Goal: Information Seeking & Learning: Learn about a topic

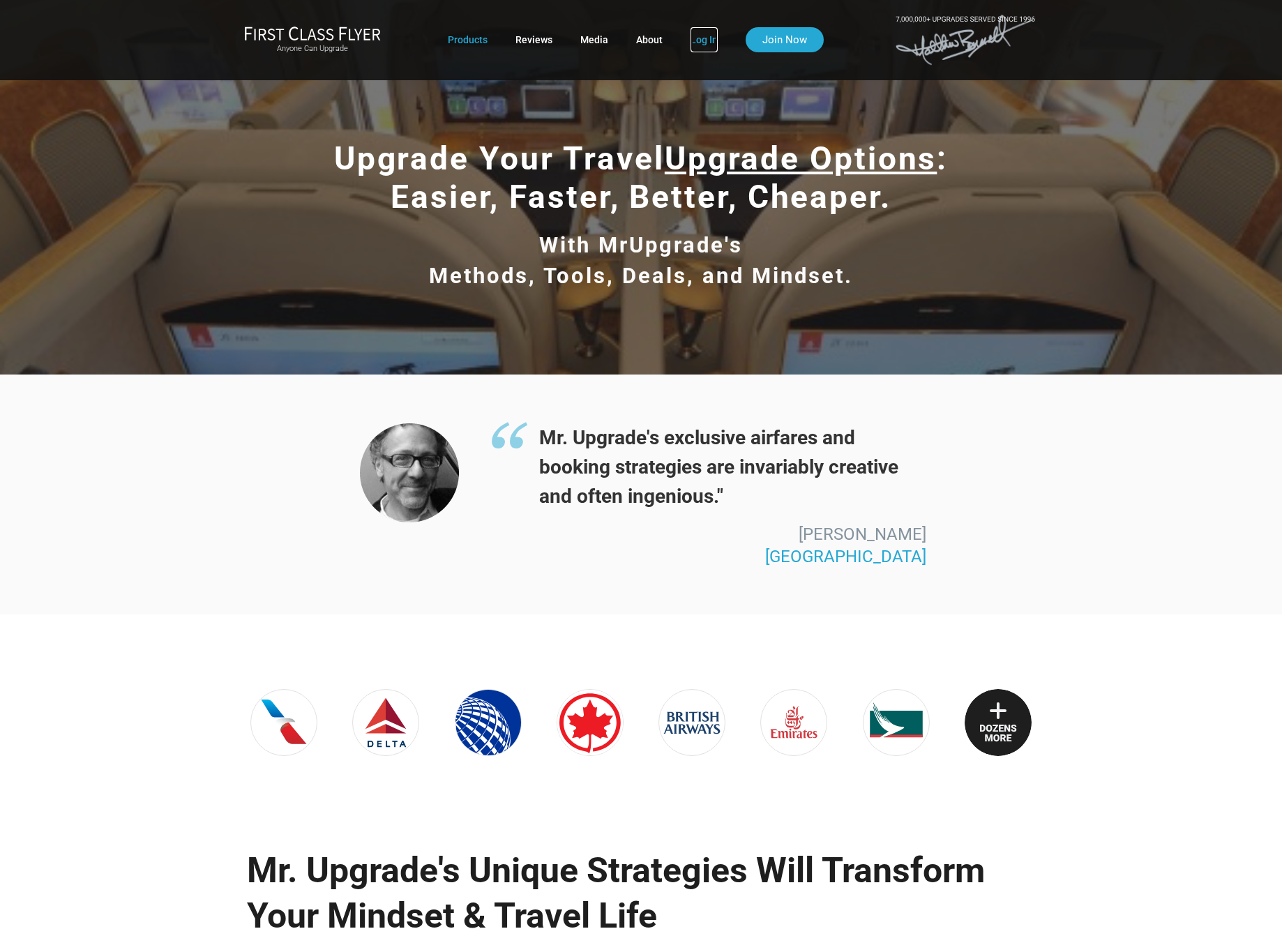
click at [712, 40] on link "Log In" at bounding box center [703, 39] width 27 height 25
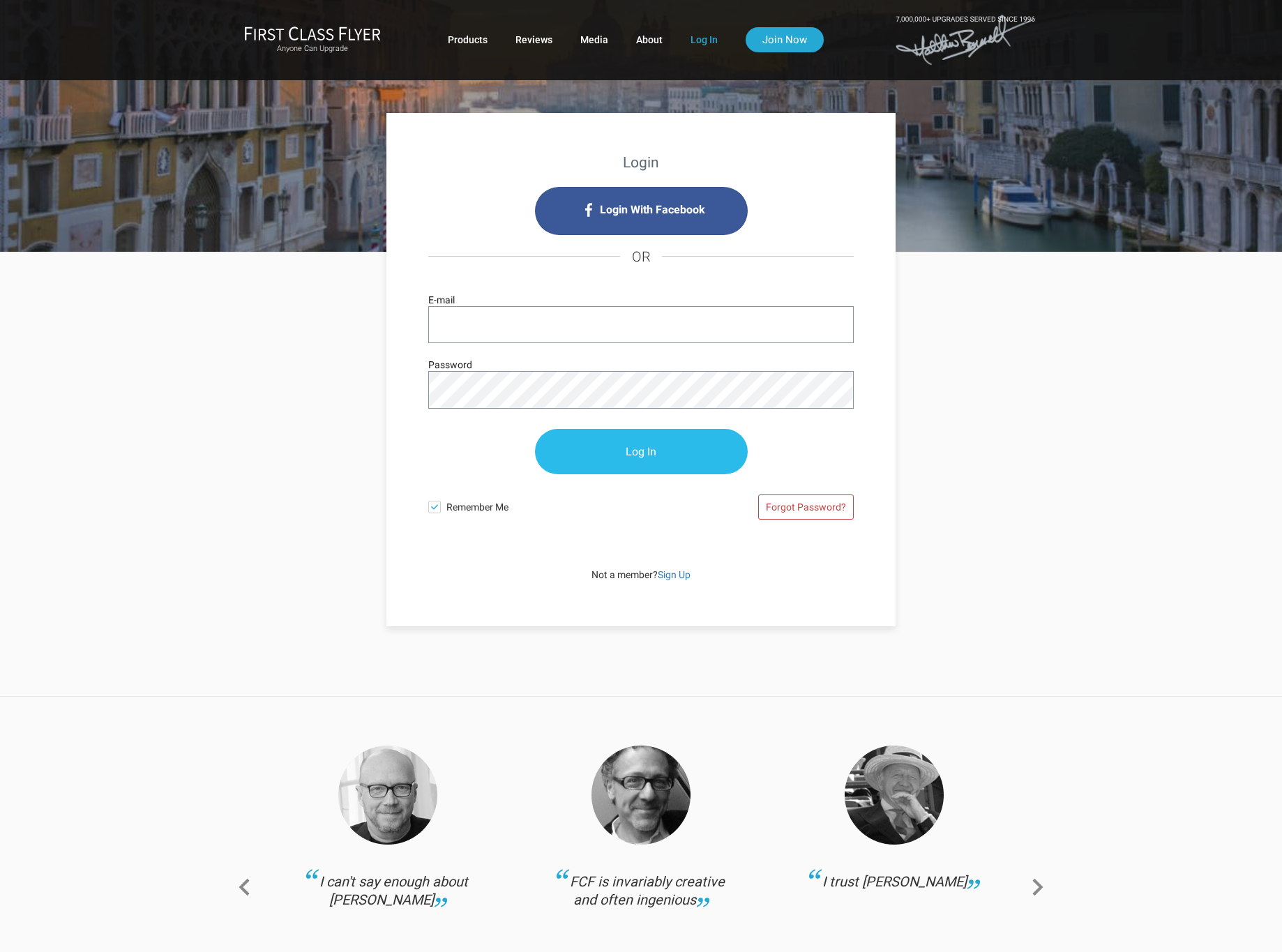
type input "guibassuforward@gmail.com"
click at [629, 449] on input "Log In" at bounding box center [641, 452] width 213 height 45
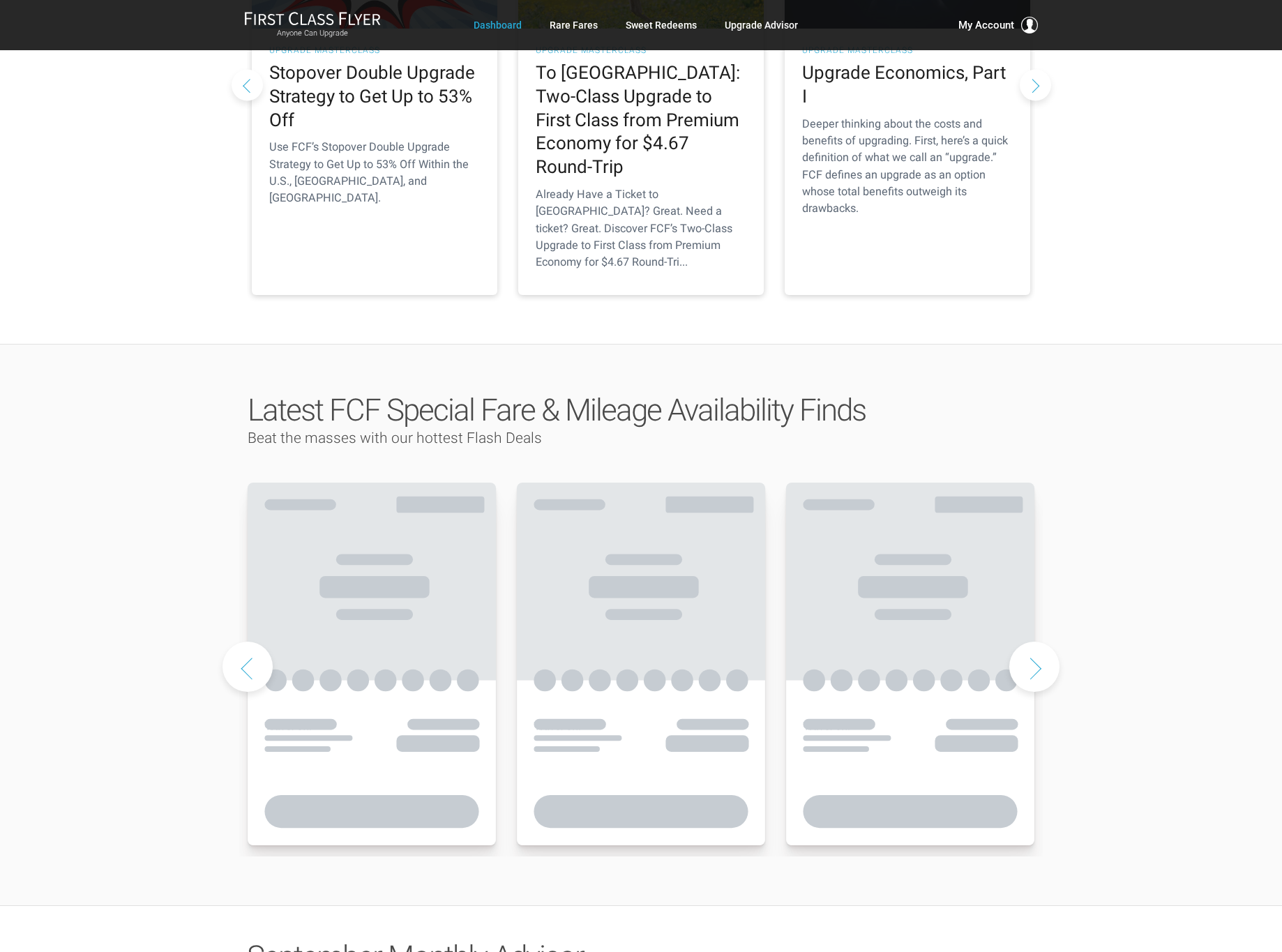
scroll to position [368, 0]
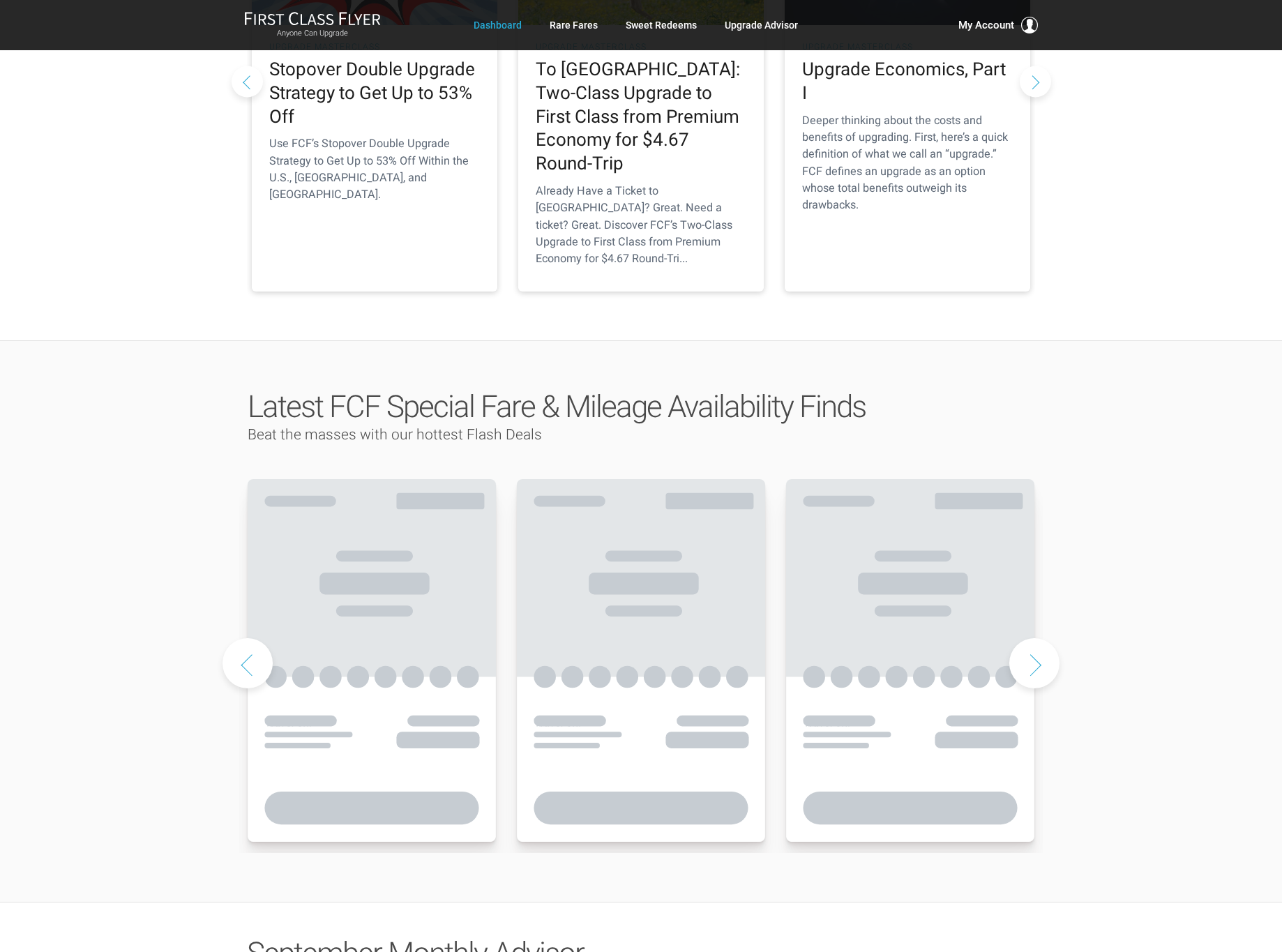
click at [929, 424] on h3 "Beat the masses with our hottest Flash Deals" at bounding box center [641, 435] width 787 height 22
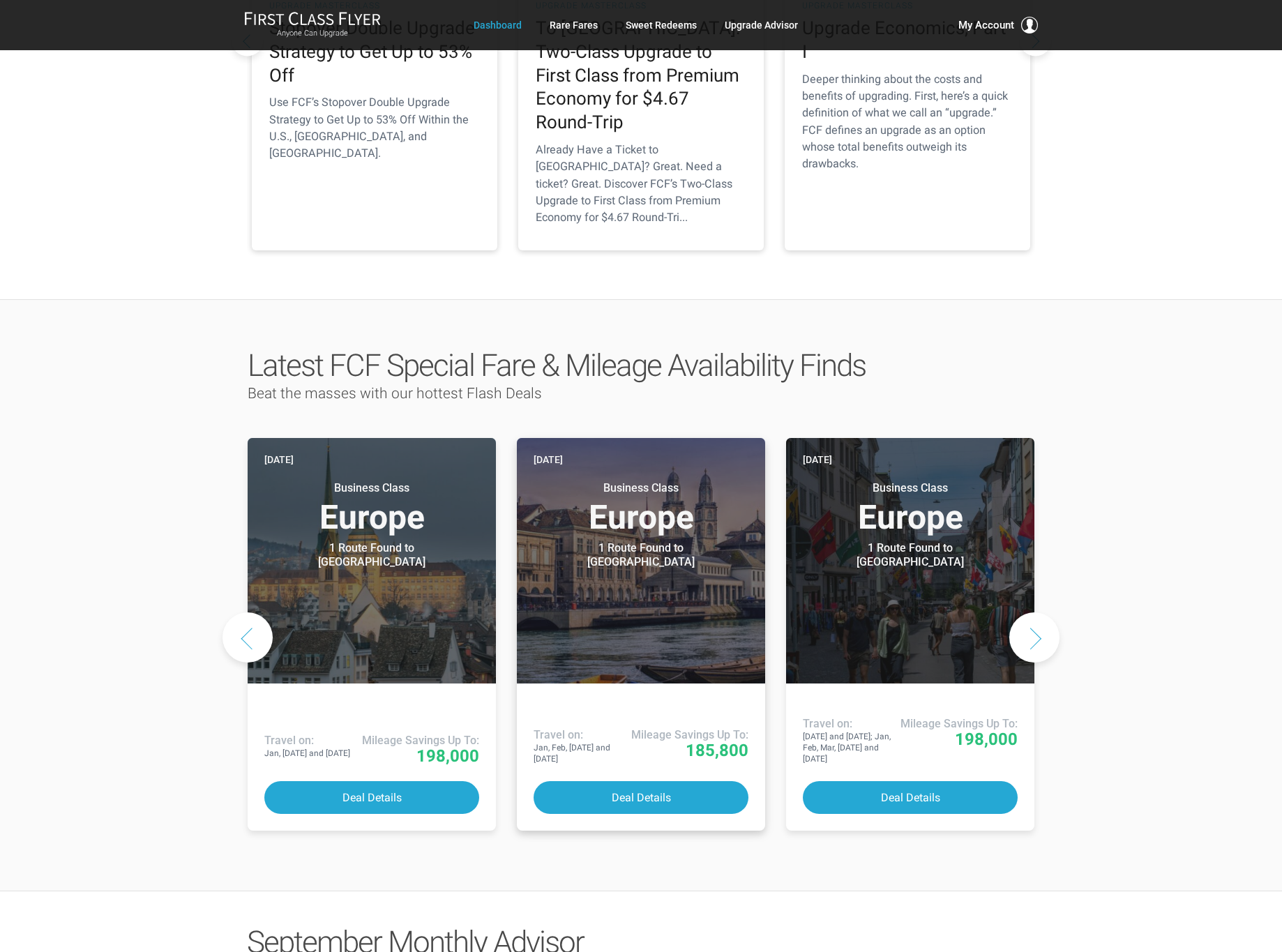
scroll to position [257, 0]
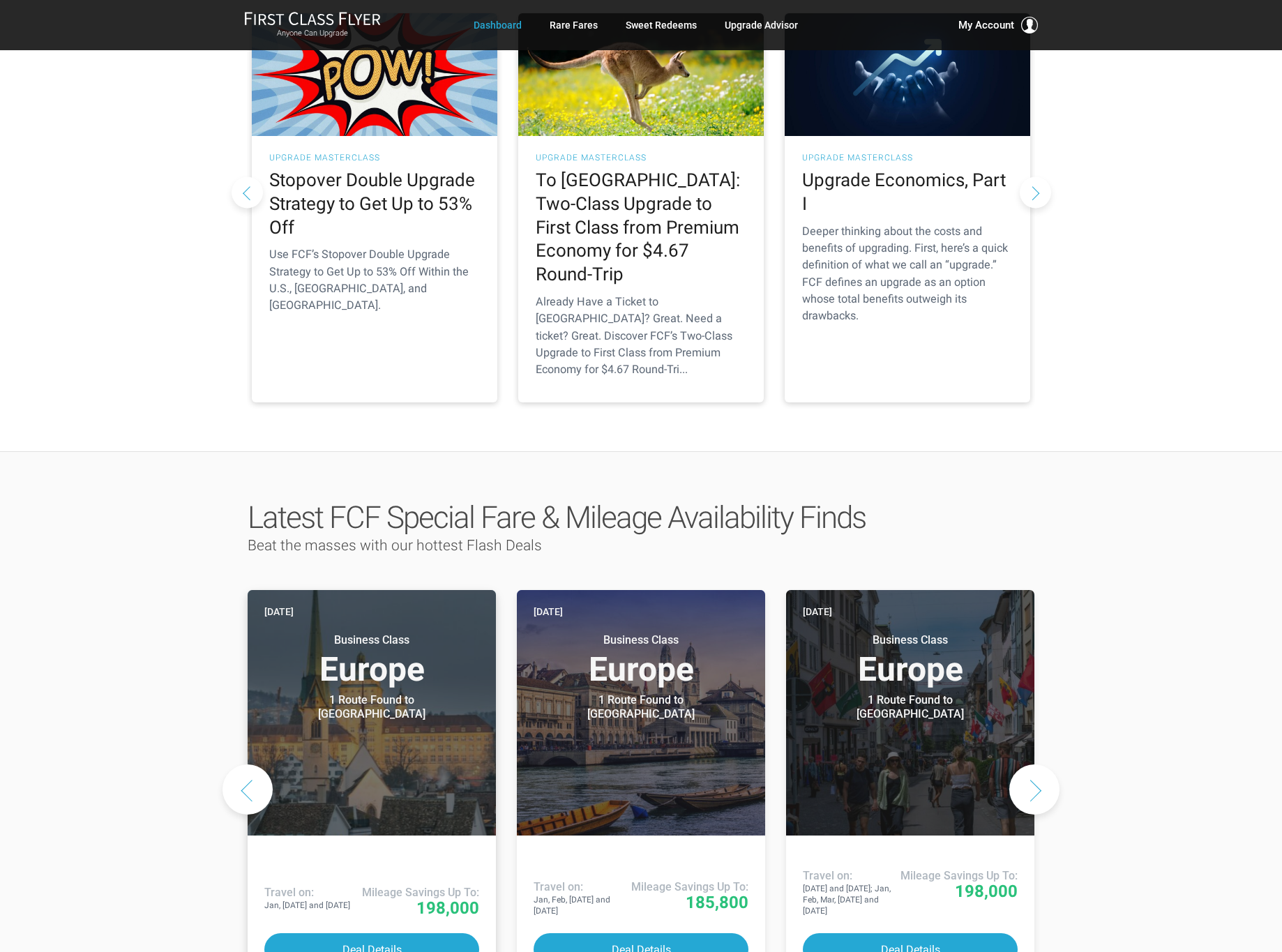
click at [363, 633] on h3 "Business Class Europe" at bounding box center [372, 659] width 214 height 53
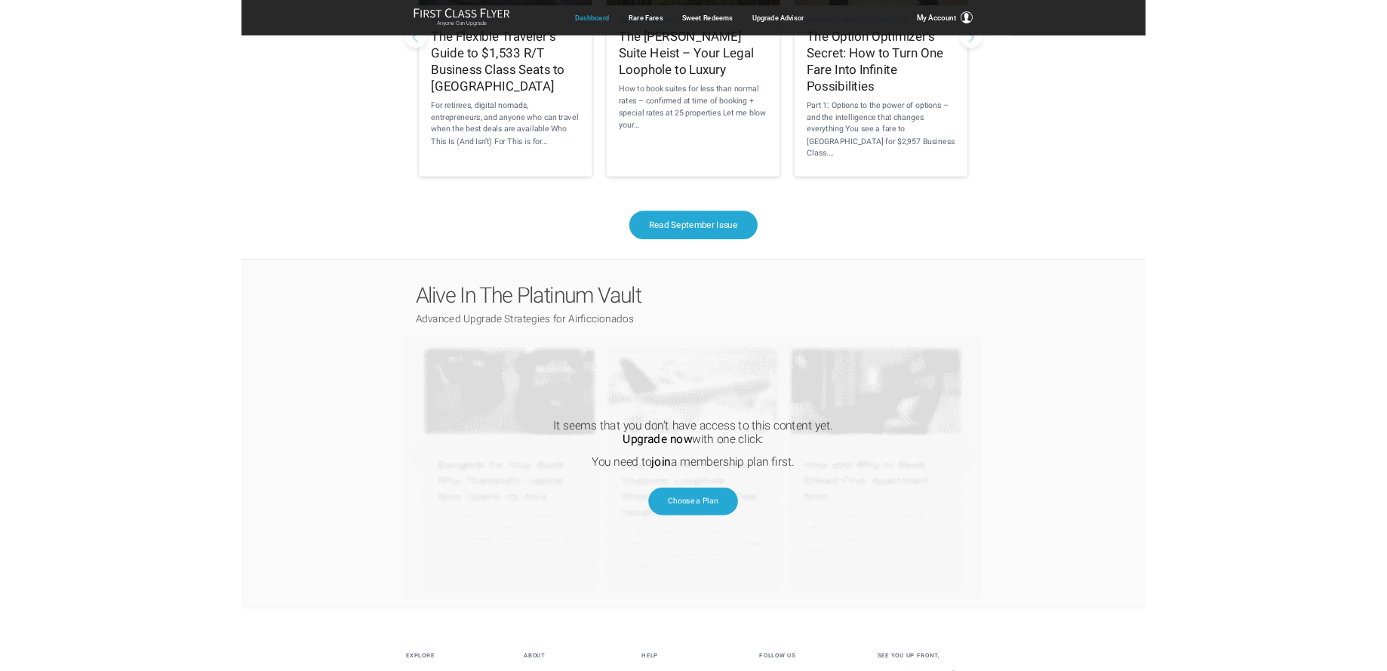
scroll to position [1671, 0]
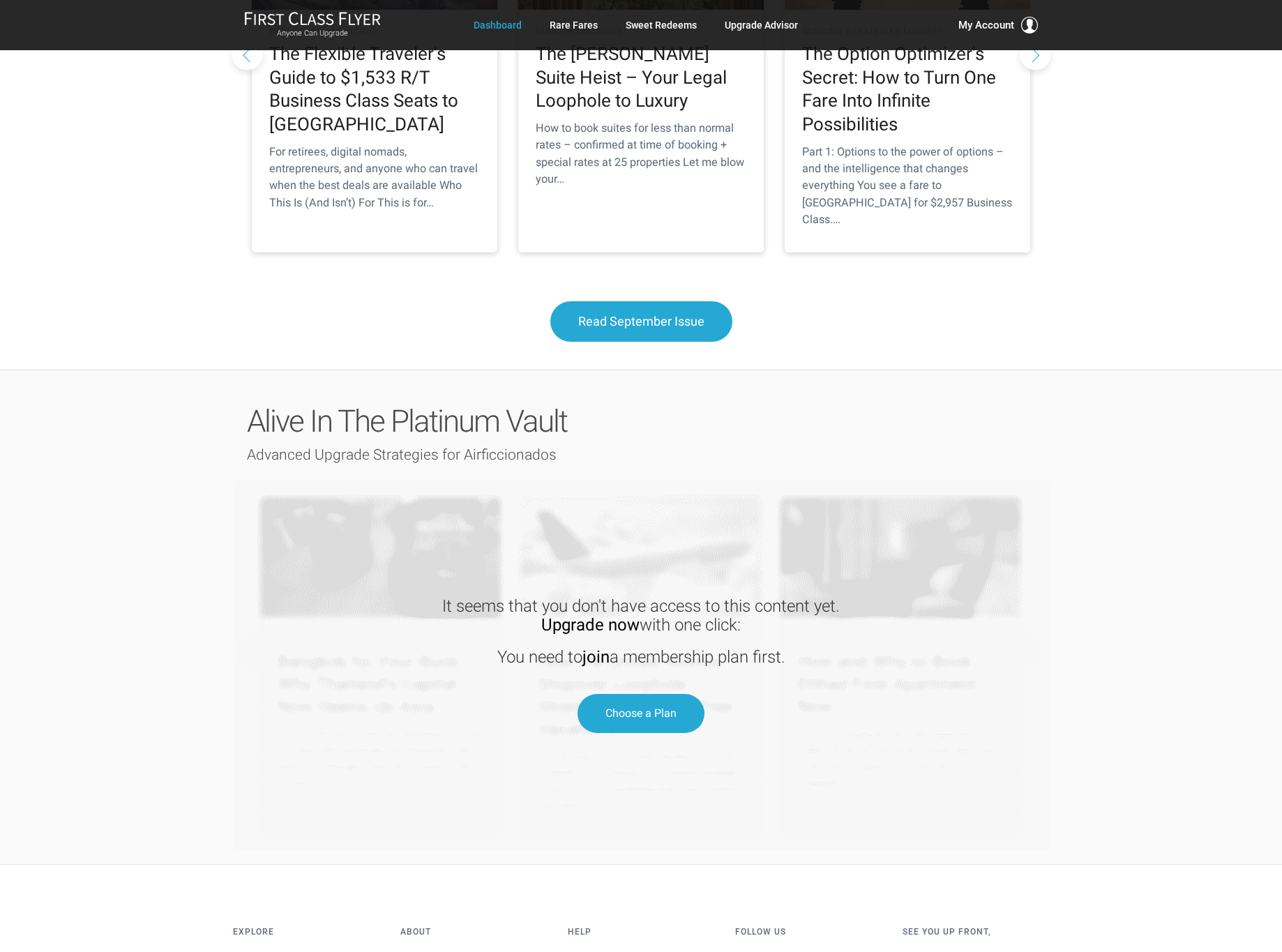
click at [1235, 397] on div "Alive In The Platinum Vault Advanced Upgrade Strategies for Airficcionados It s…" at bounding box center [641, 616] width 1282 height 494
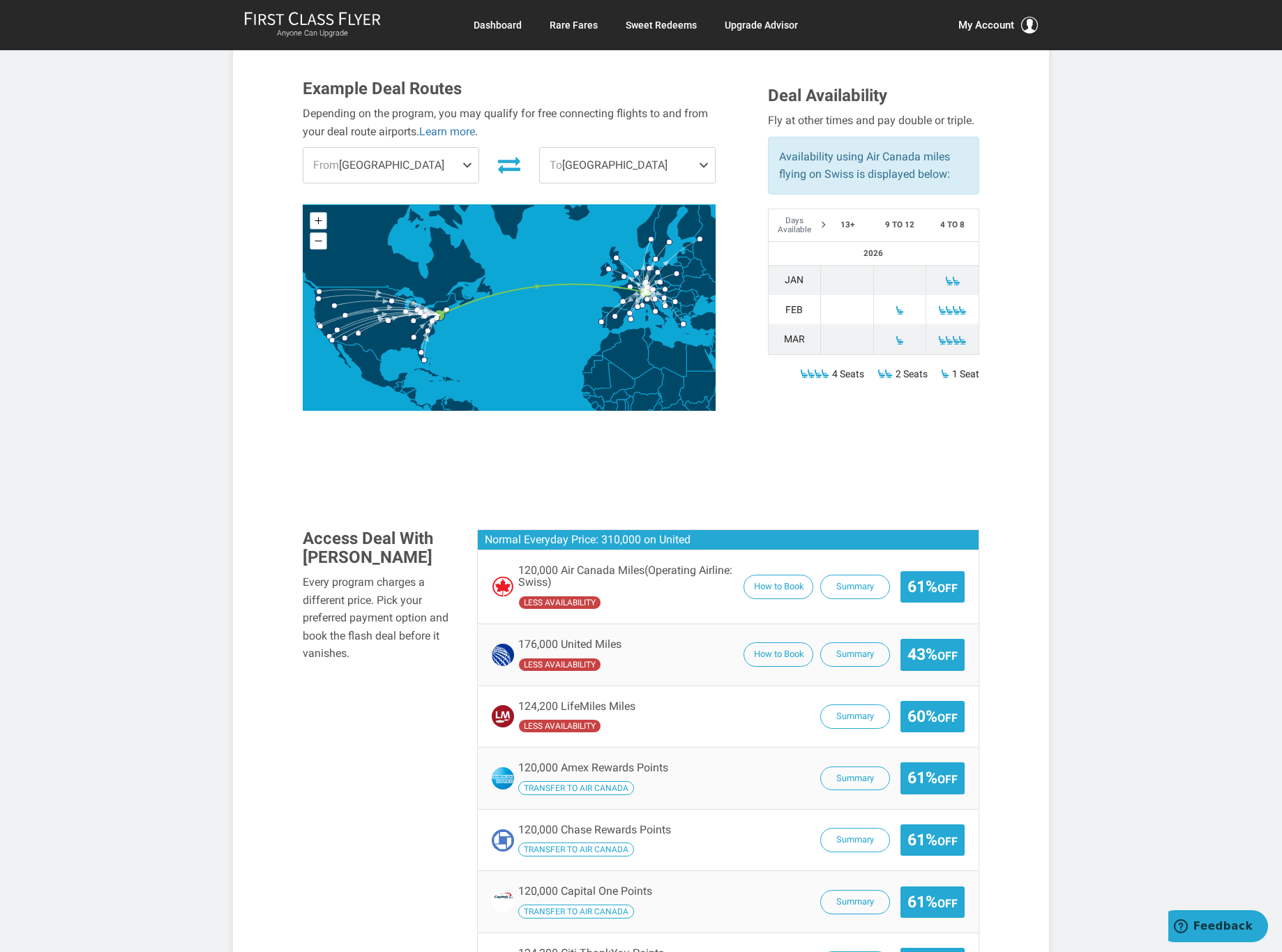
scroll to position [507, 0]
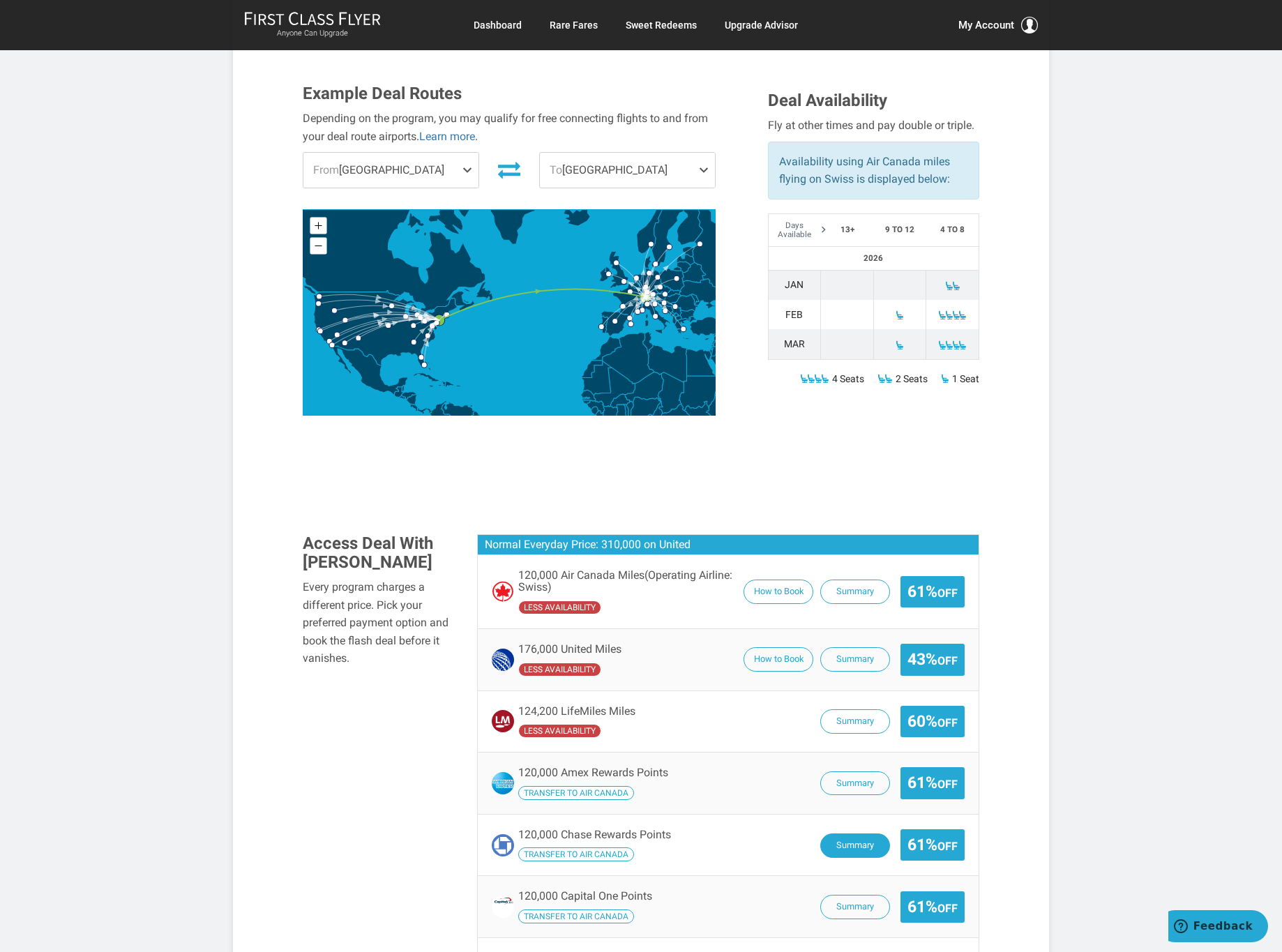
click at [851, 834] on button "Summary" at bounding box center [854, 846] width 69 height 24
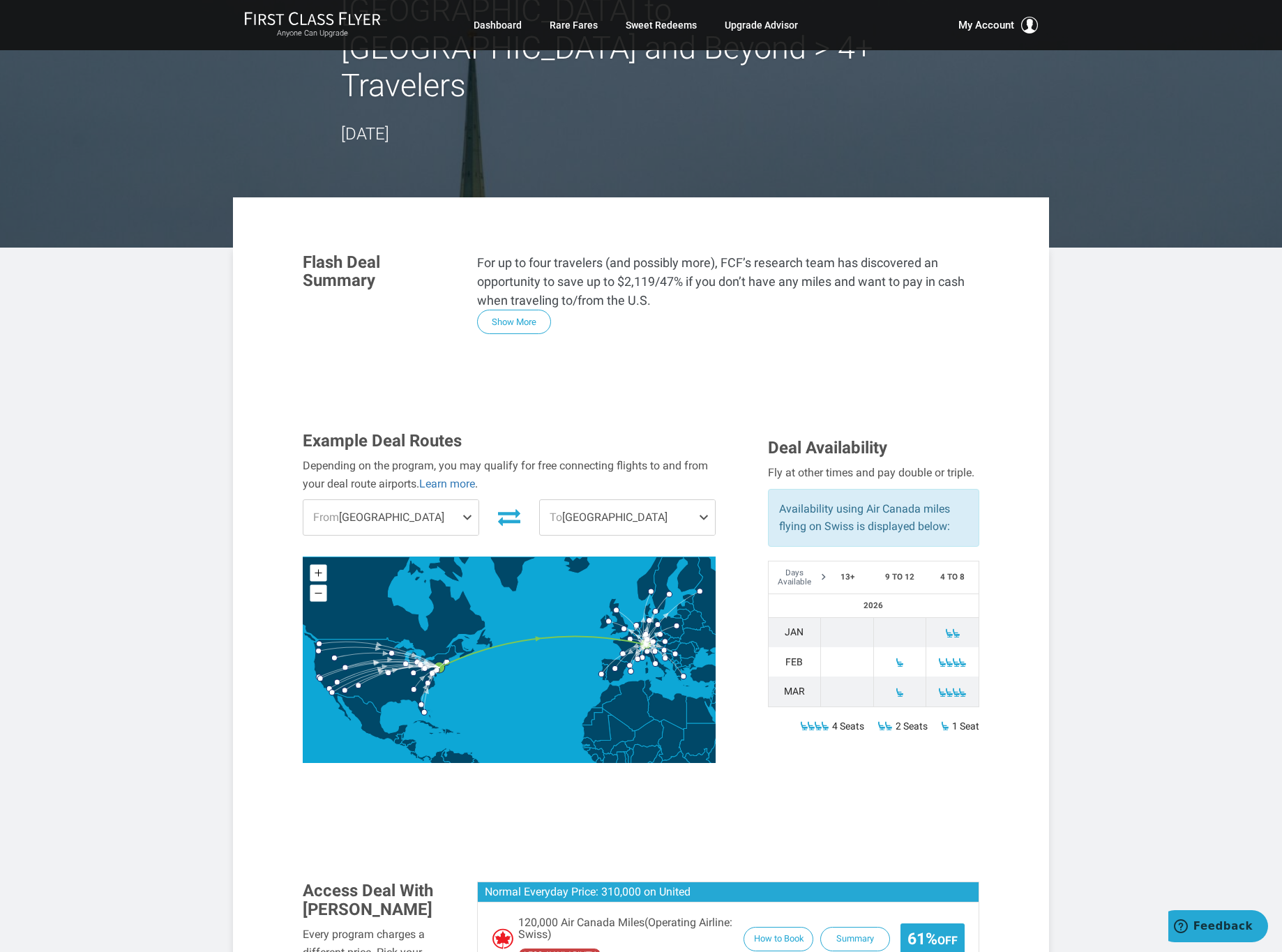
scroll to position [171, 0]
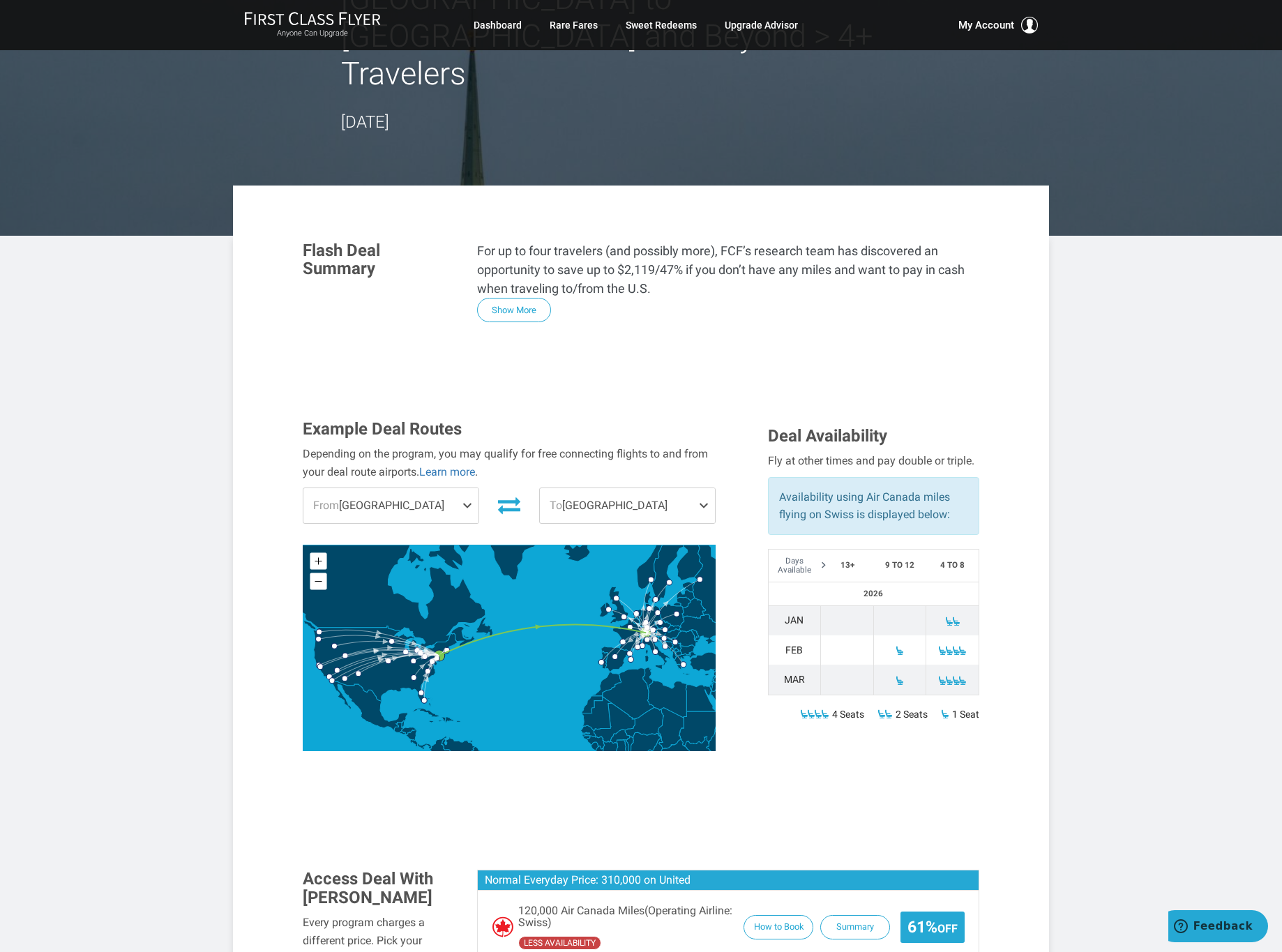
click at [464, 488] on span at bounding box center [470, 506] width 17 height 35
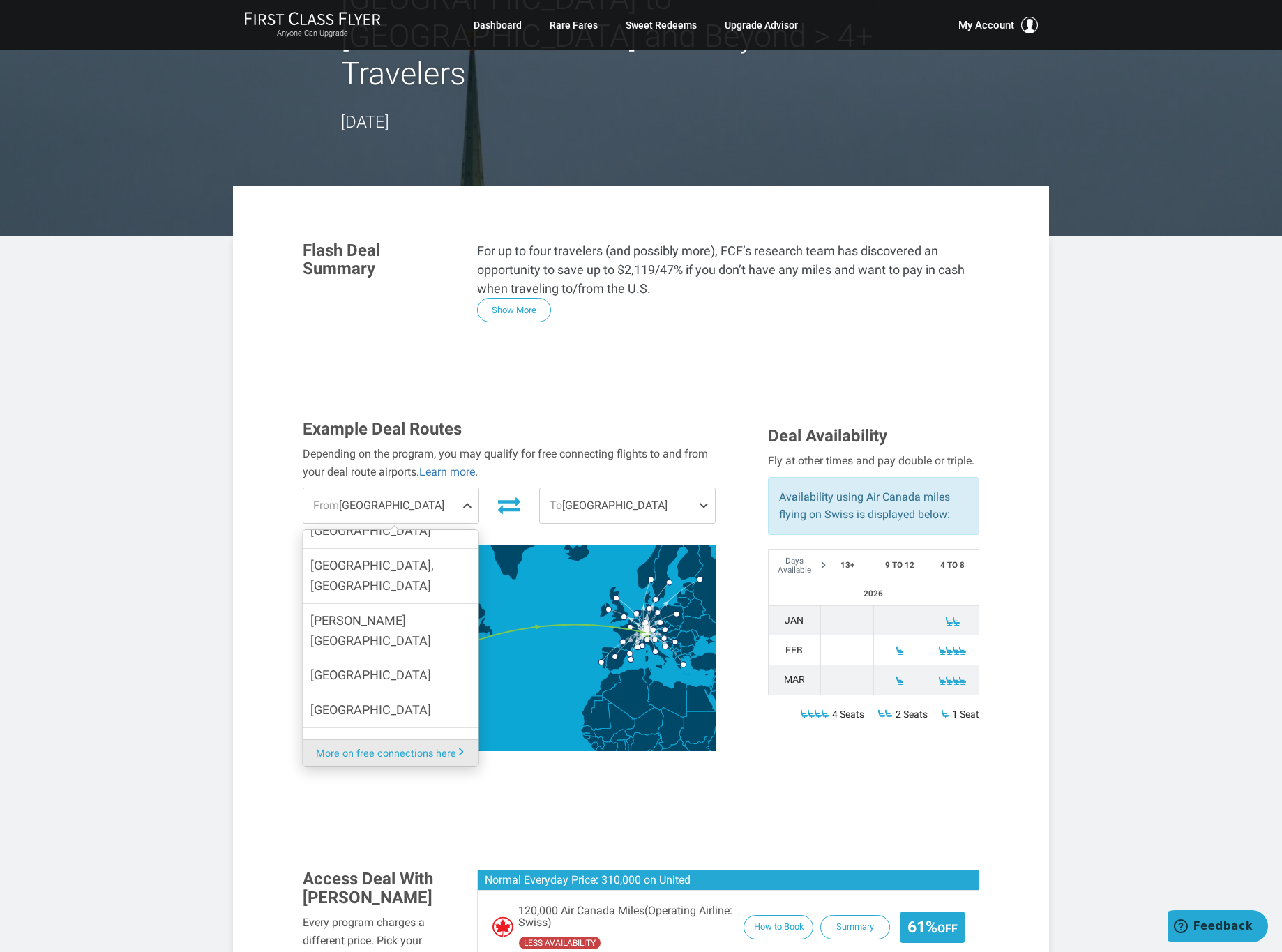
scroll to position [738, 0]
click at [392, 675] on label "San Francisco" at bounding box center [390, 691] width 175 height 34
click at [0, 0] on input "San Francisco" at bounding box center [0, 0] width 0 height 0
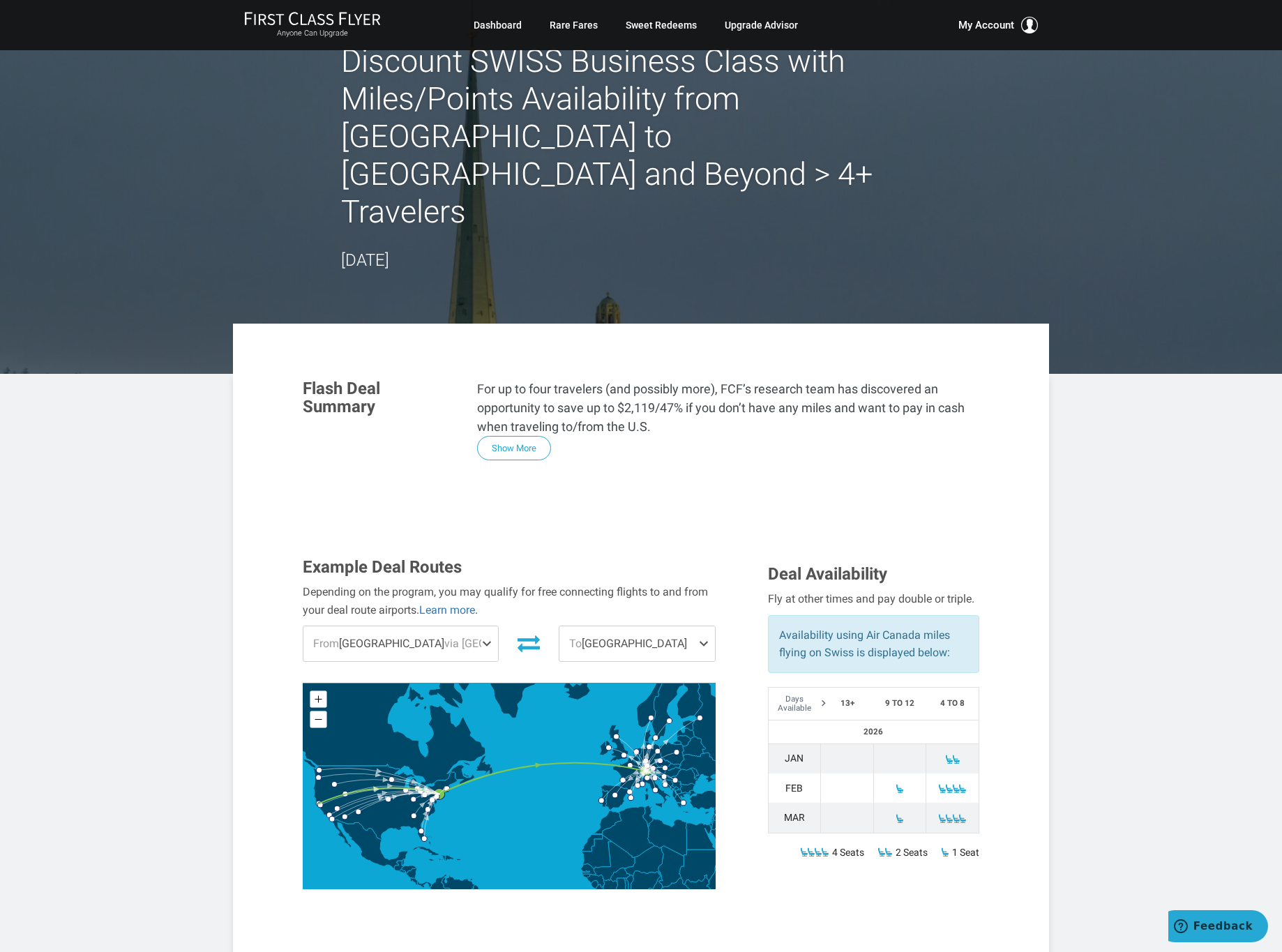
scroll to position [59, 0]
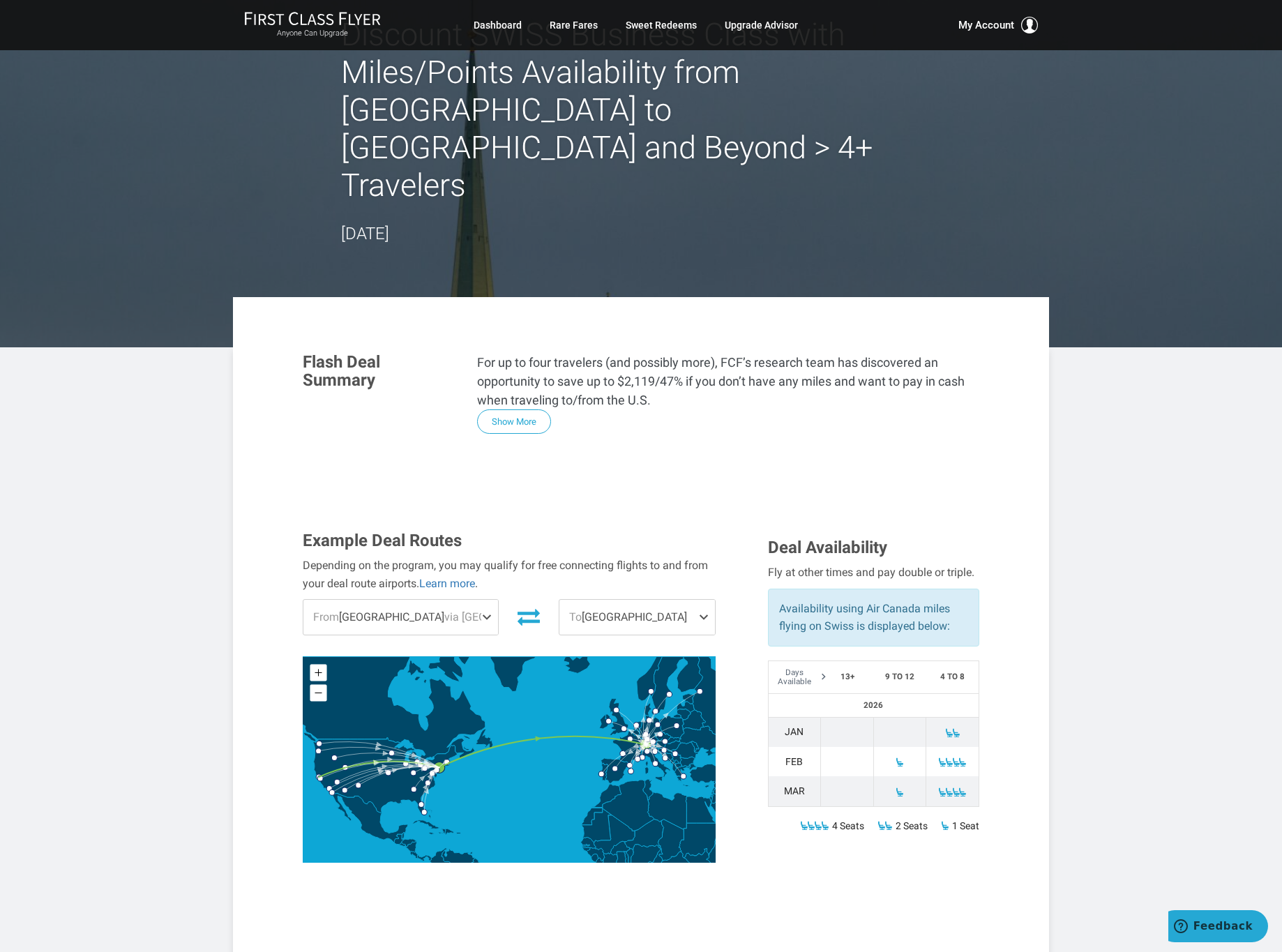
click at [467, 657] on icon at bounding box center [509, 760] width 412 height 206
click at [570, 657] on icon at bounding box center [509, 760] width 412 height 206
click at [505, 410] on button "Show More" at bounding box center [514, 422] width 74 height 24
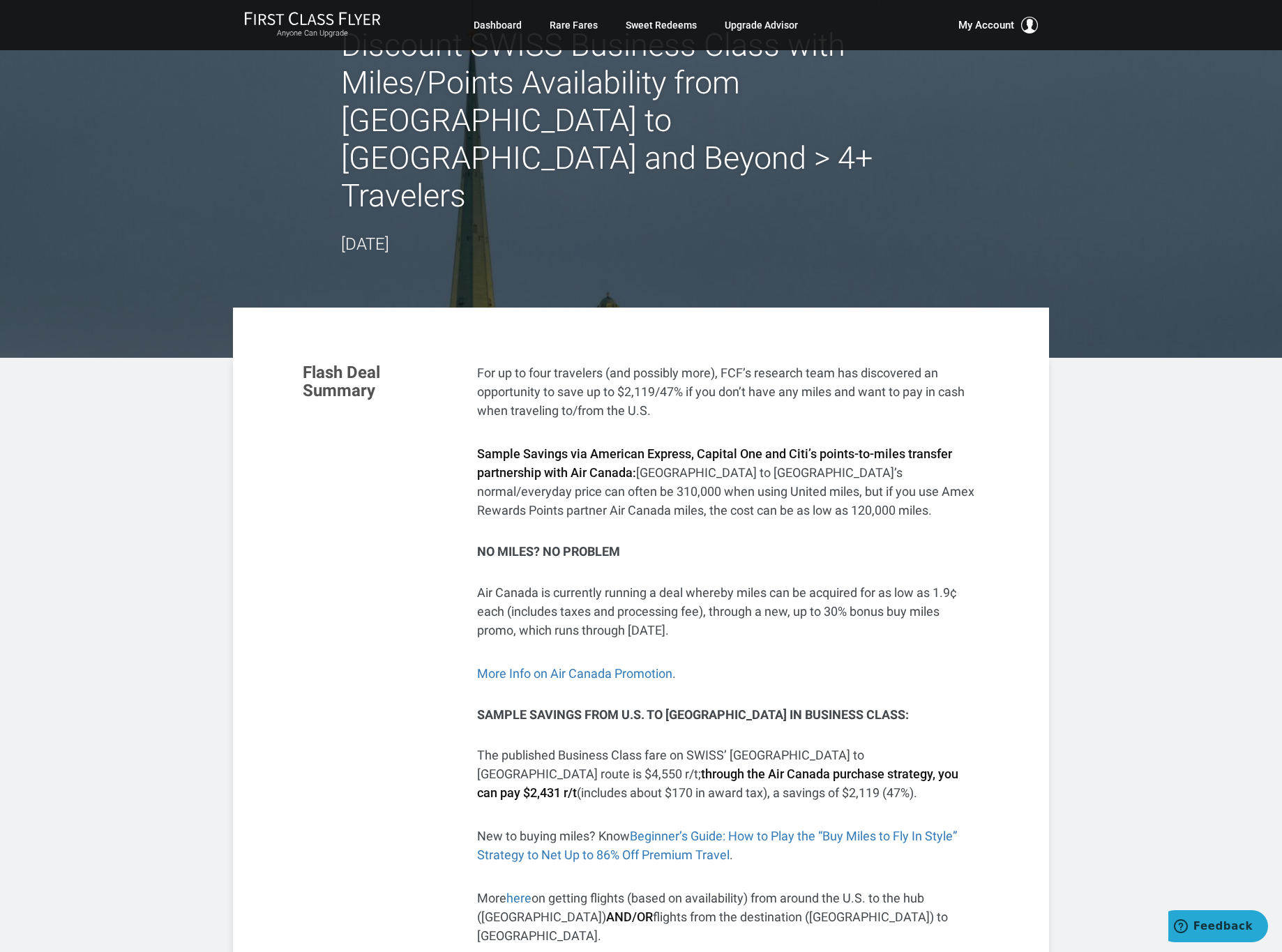
scroll to position [0, 0]
